Goal: Task Accomplishment & Management: Complete application form

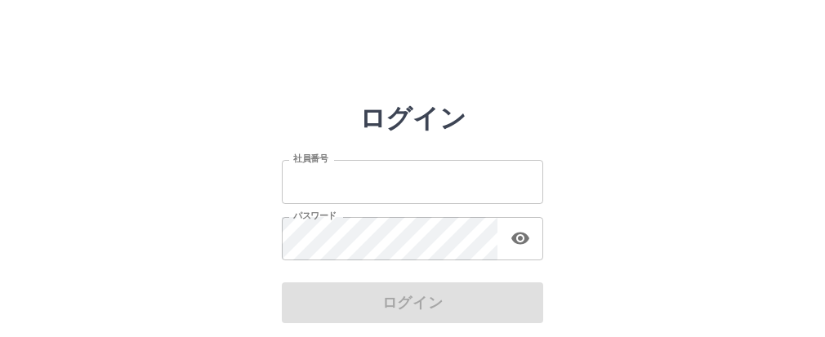
scroll to position [59, 0]
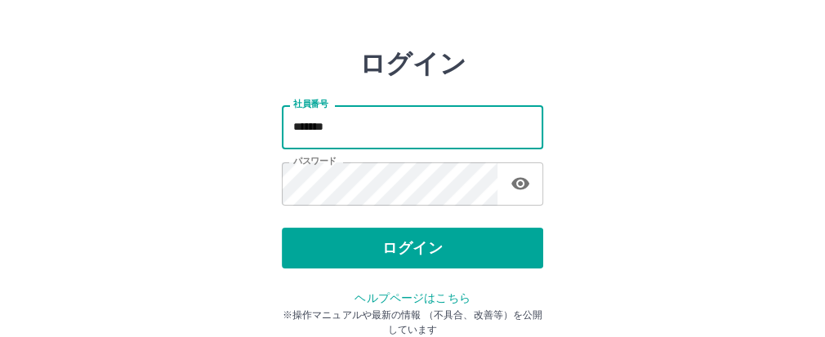
click at [462, 123] on input "*******" at bounding box center [412, 126] width 261 height 43
type input "*******"
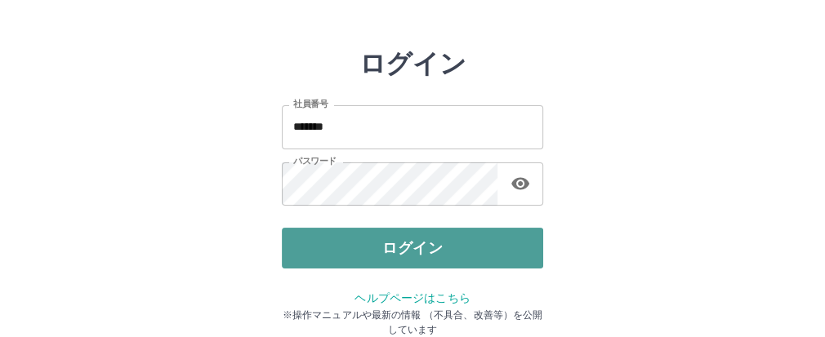
click at [426, 258] on button "ログイン" at bounding box center [412, 248] width 261 height 41
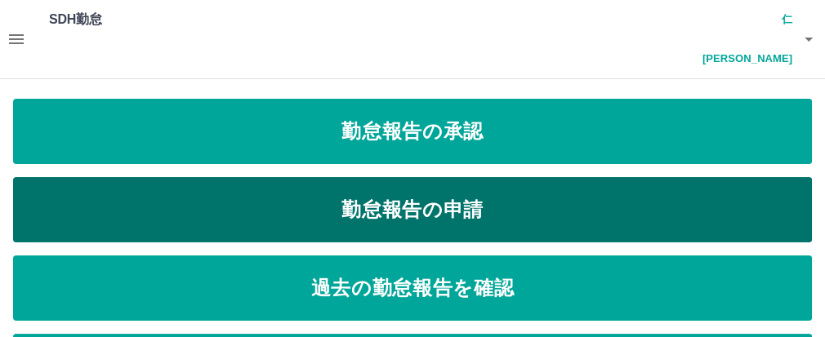
click at [365, 177] on link "勤怠報告の申請" at bounding box center [412, 209] width 799 height 65
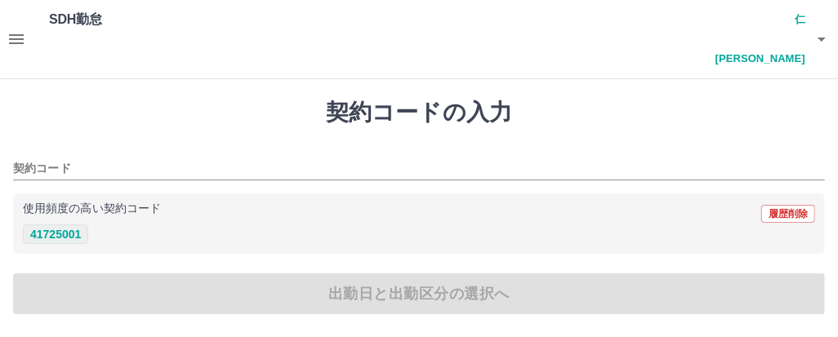
click at [52, 225] on button "41725001" at bounding box center [55, 235] width 65 height 20
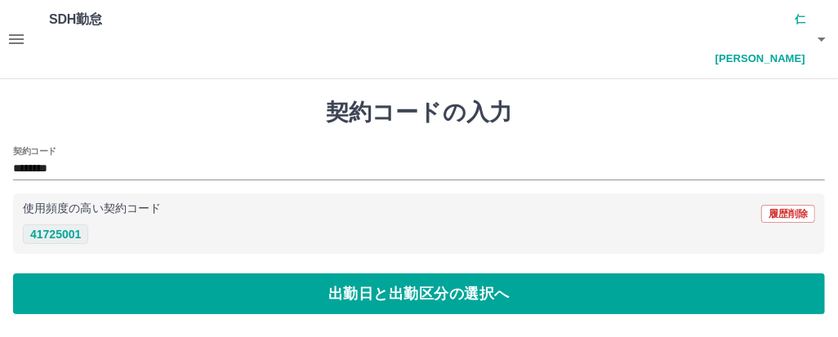
type input "********"
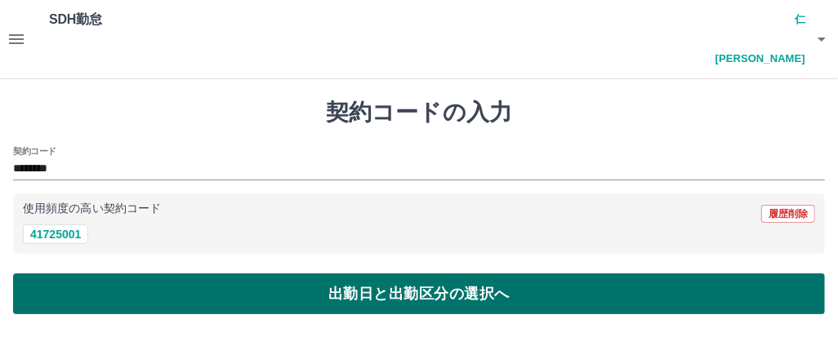
click at [120, 274] on button "出勤日と出勤区分の選択へ" at bounding box center [419, 294] width 812 height 41
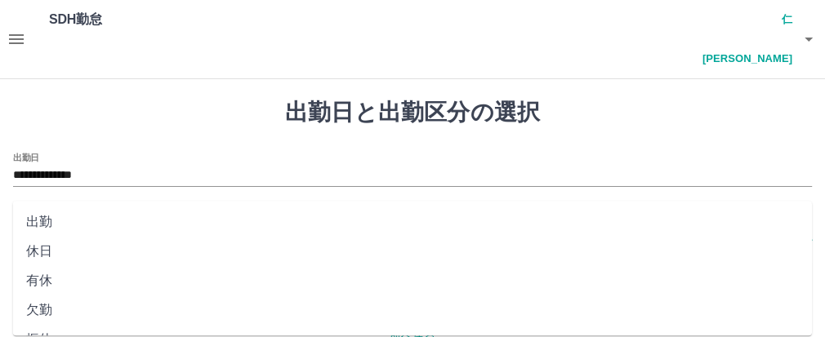
click at [25, 220] on input "出勤区分" at bounding box center [412, 230] width 799 height 20
click at [62, 230] on li "出勤" at bounding box center [412, 222] width 799 height 29
type input "**"
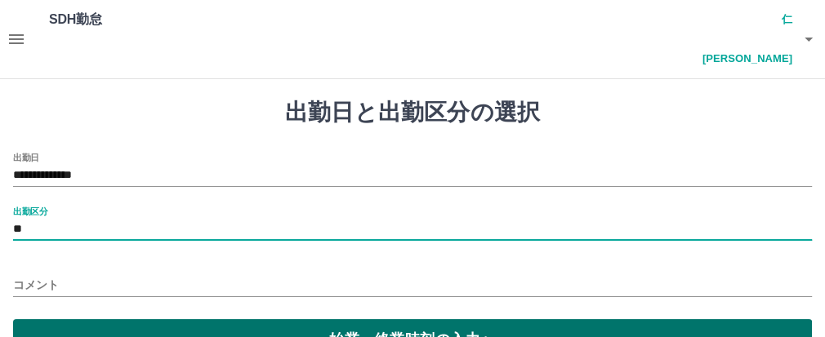
click at [199, 319] on button "始業・終業時刻の入力へ" at bounding box center [412, 339] width 799 height 41
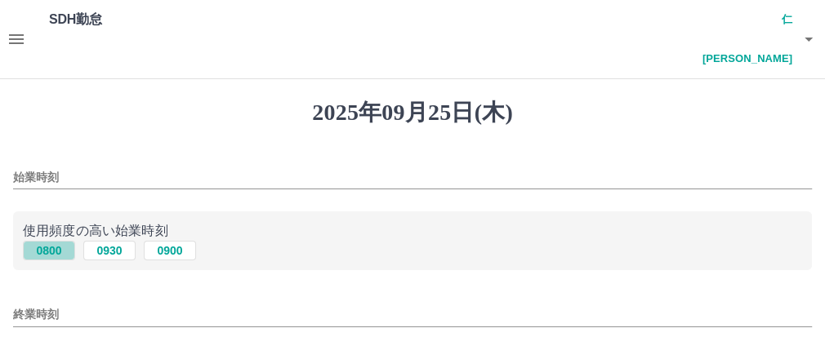
click at [53, 241] on button "0800" at bounding box center [49, 251] width 52 height 20
type input "****"
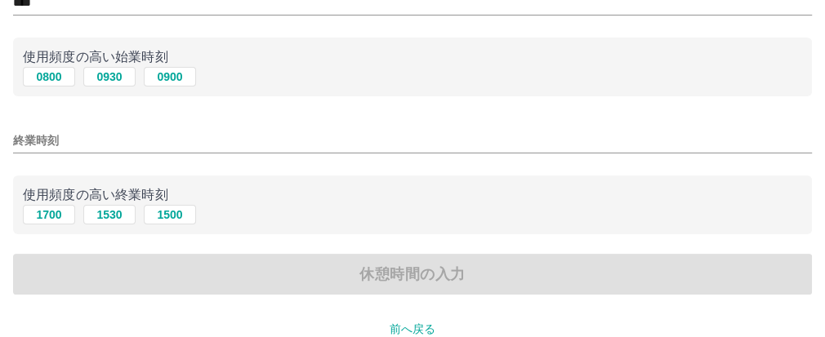
scroll to position [181, 0]
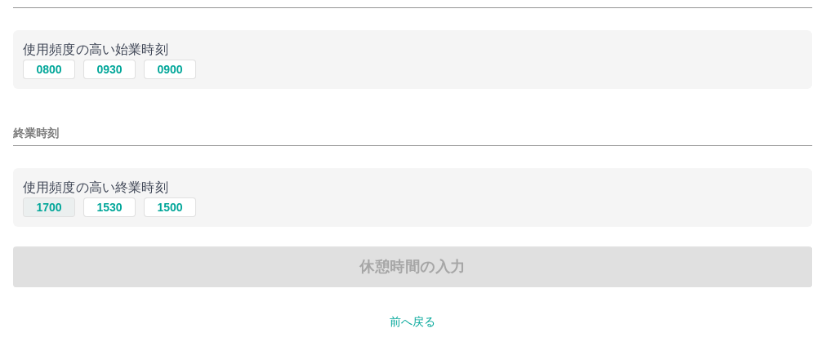
click at [50, 198] on button "1700" at bounding box center [49, 208] width 52 height 20
type input "****"
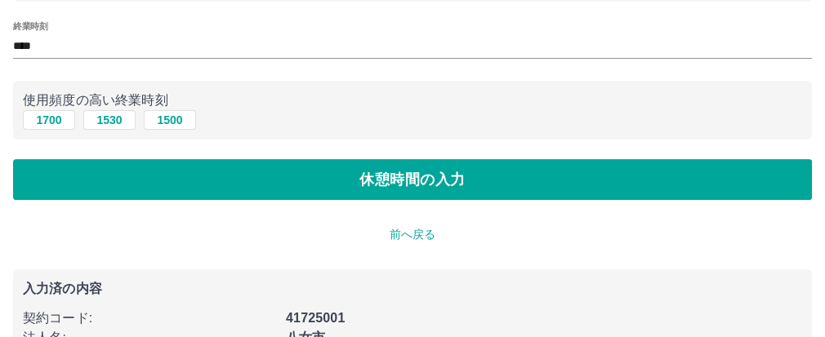
scroll to position [363, 0]
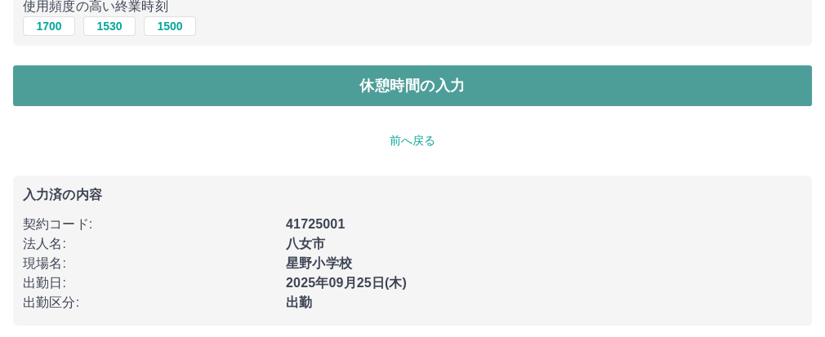
drag, startPoint x: 266, startPoint y: 78, endPoint x: 142, endPoint y: 57, distance: 125.9
click at [264, 81] on button "休憩時間の入力" at bounding box center [412, 85] width 799 height 41
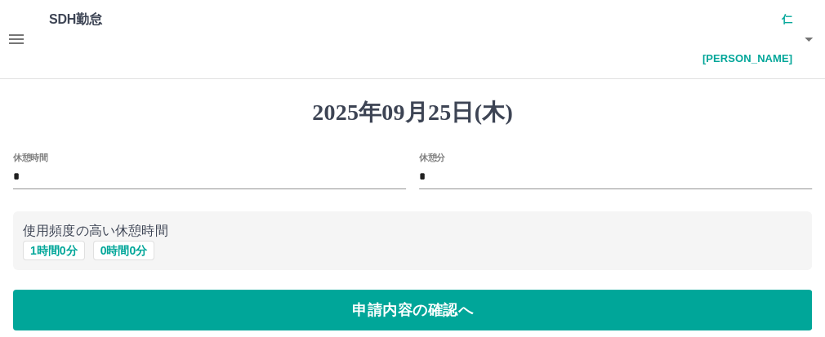
click at [64, 230] on div "使用頻度の高い休憩時間 1 時間 0 分 0 時間 0 分" at bounding box center [412, 242] width 799 height 60
click at [55, 241] on button "1 時間 0 分" at bounding box center [54, 251] width 62 height 20
type input "*"
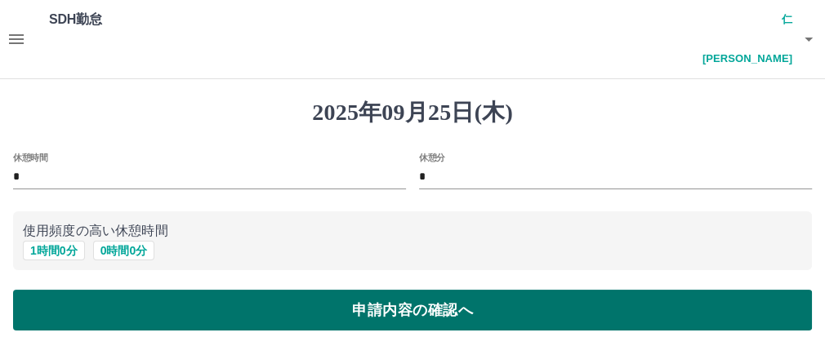
click at [119, 290] on button "申請内容の確認へ" at bounding box center [412, 310] width 799 height 41
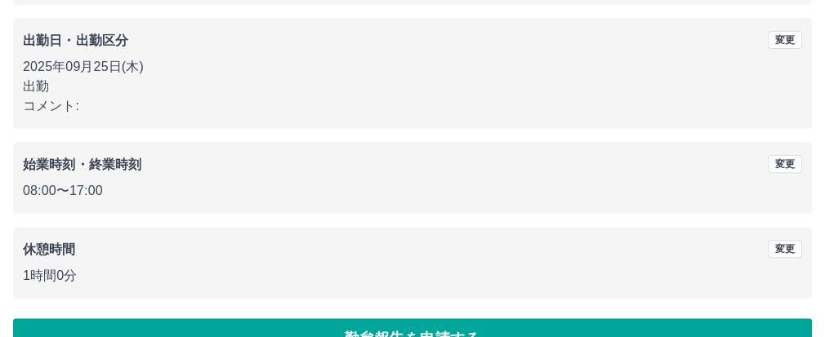
scroll to position [332, 0]
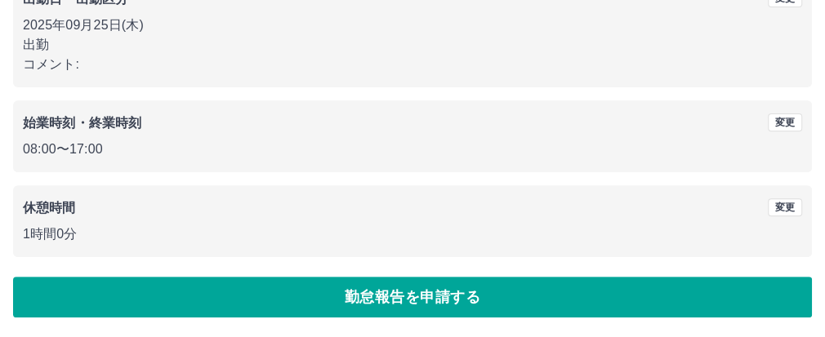
drag, startPoint x: 409, startPoint y: 290, endPoint x: 419, endPoint y: 293, distance: 10.1
click at [418, 293] on button "勤怠報告を申請する" at bounding box center [412, 297] width 799 height 41
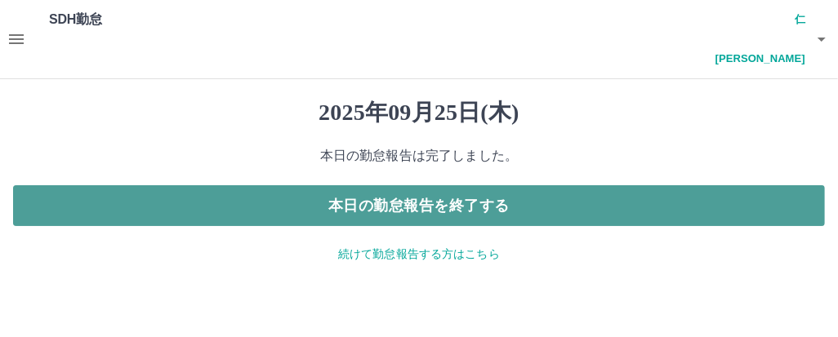
click at [448, 185] on button "本日の勤怠報告を終了する" at bounding box center [419, 205] width 812 height 41
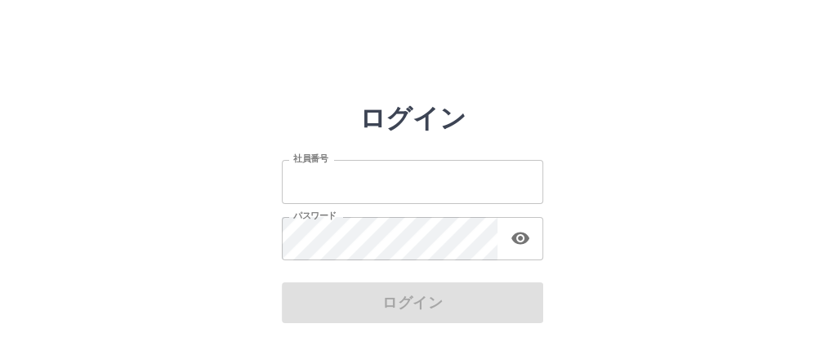
type input "*******"
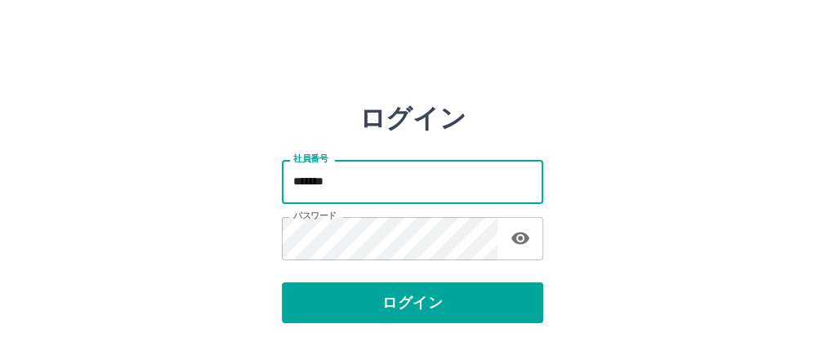
drag, startPoint x: 472, startPoint y: 191, endPoint x: 462, endPoint y: 200, distance: 13.9
click at [476, 191] on input "*******" at bounding box center [412, 181] width 261 height 43
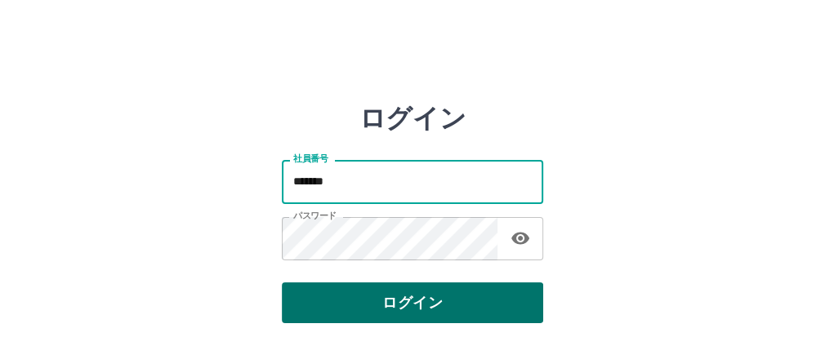
click at [425, 302] on button "ログイン" at bounding box center [412, 303] width 261 height 41
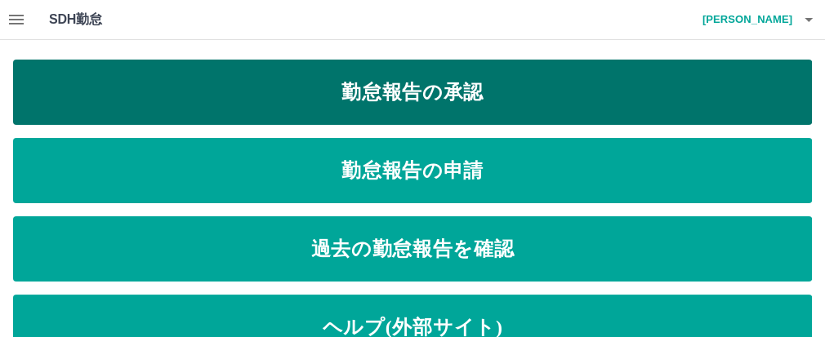
click at [418, 90] on link "勤怠報告の承認" at bounding box center [412, 92] width 799 height 65
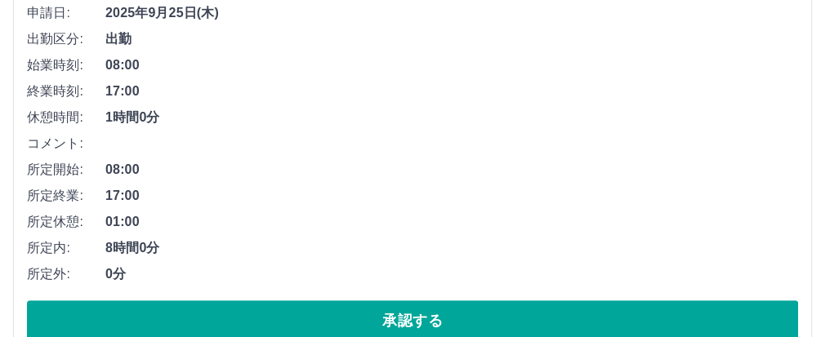
scroll to position [363, 0]
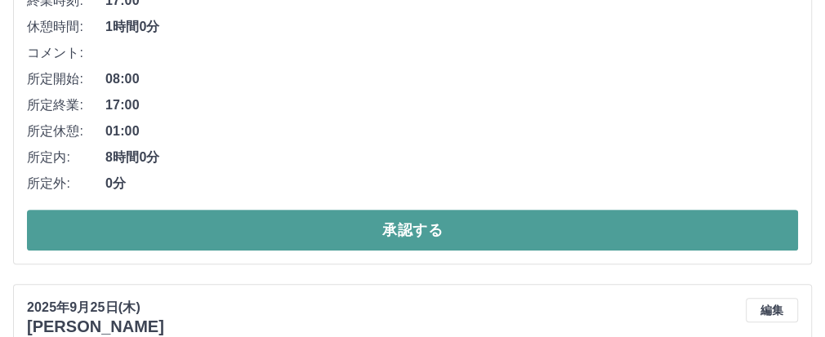
click at [145, 251] on button "承認する" at bounding box center [412, 230] width 771 height 41
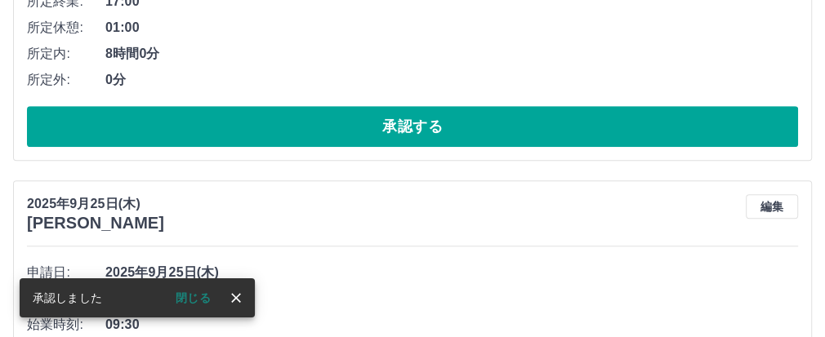
scroll to position [544, 0]
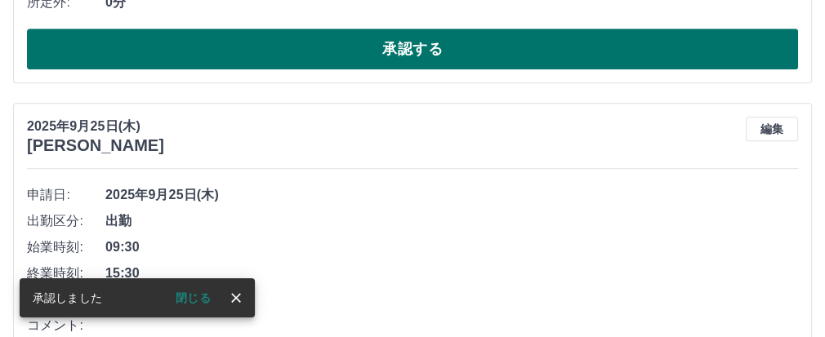
click at [428, 69] on button "承認する" at bounding box center [412, 49] width 771 height 41
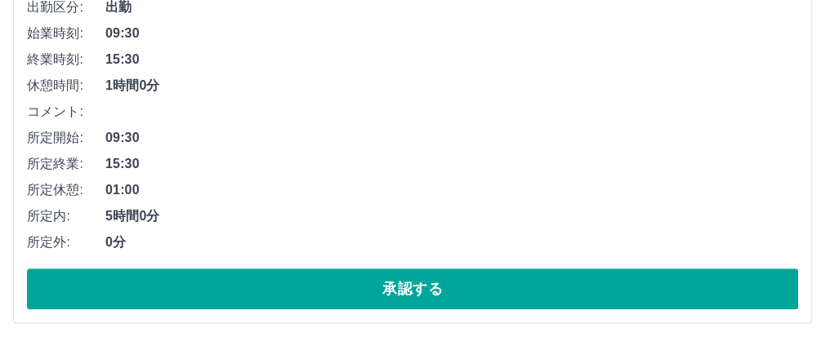
scroll to position [373, 0]
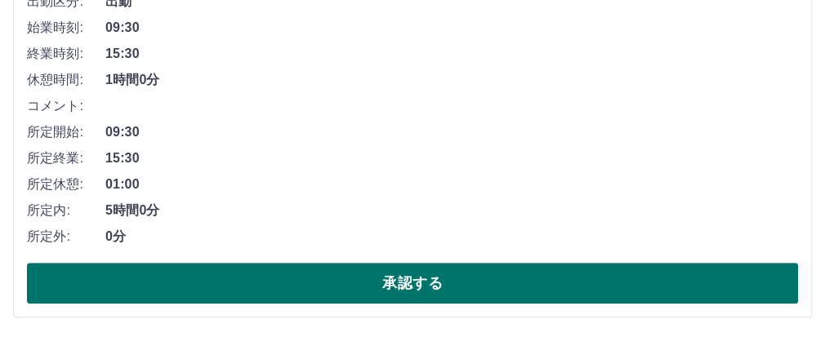
click at [270, 263] on button "承認する" at bounding box center [412, 283] width 771 height 41
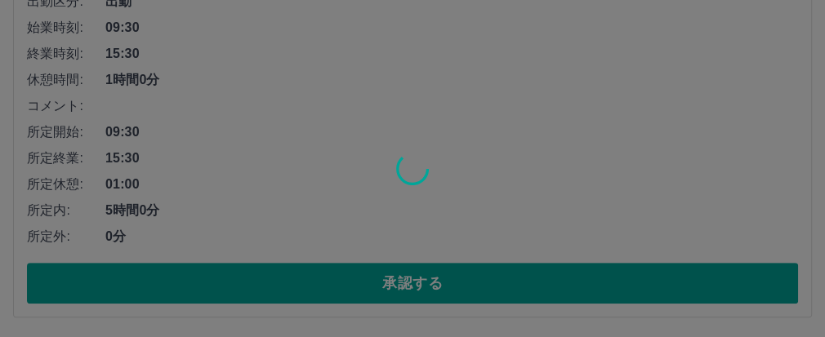
click at [392, 281] on div at bounding box center [412, 168] width 825 height 337
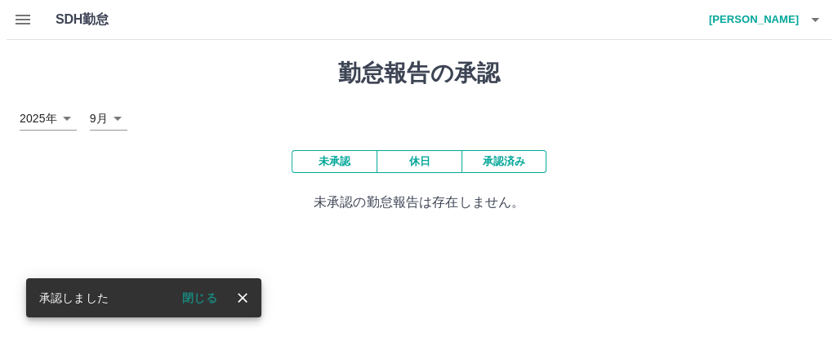
scroll to position [0, 0]
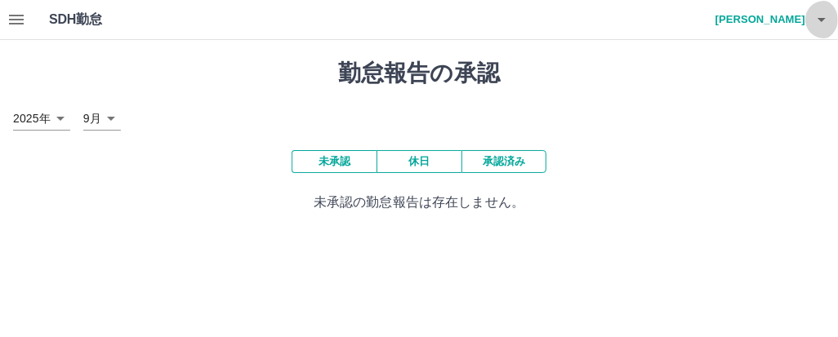
click at [820, 18] on icon "button" at bounding box center [822, 20] width 8 height 4
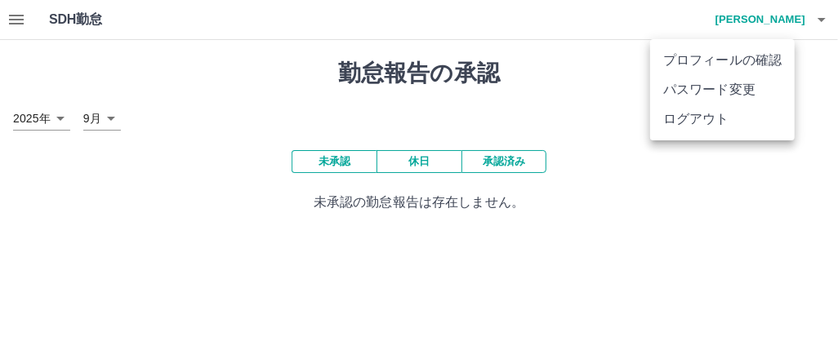
click at [689, 126] on li "ログアウト" at bounding box center [722, 119] width 145 height 29
